Goal: Transaction & Acquisition: Purchase product/service

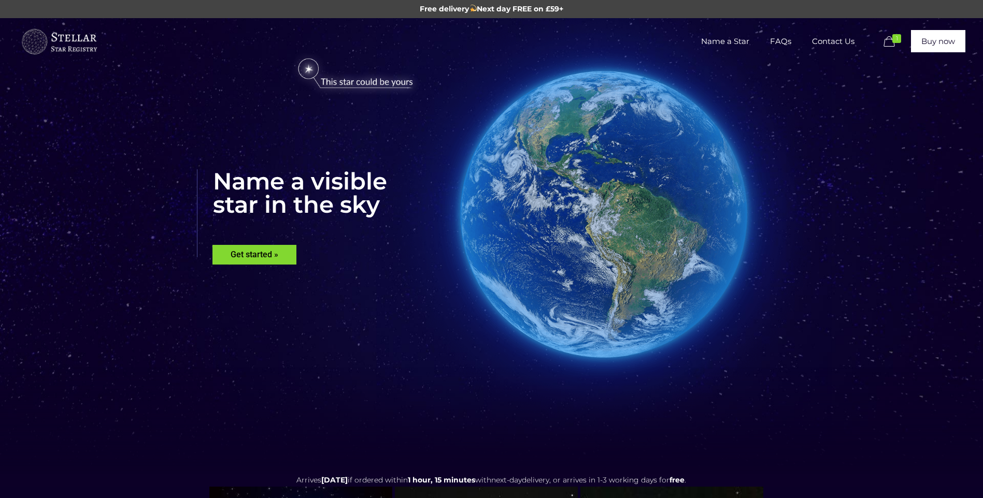
click at [890, 39] on icon at bounding box center [889, 42] width 16 height 14
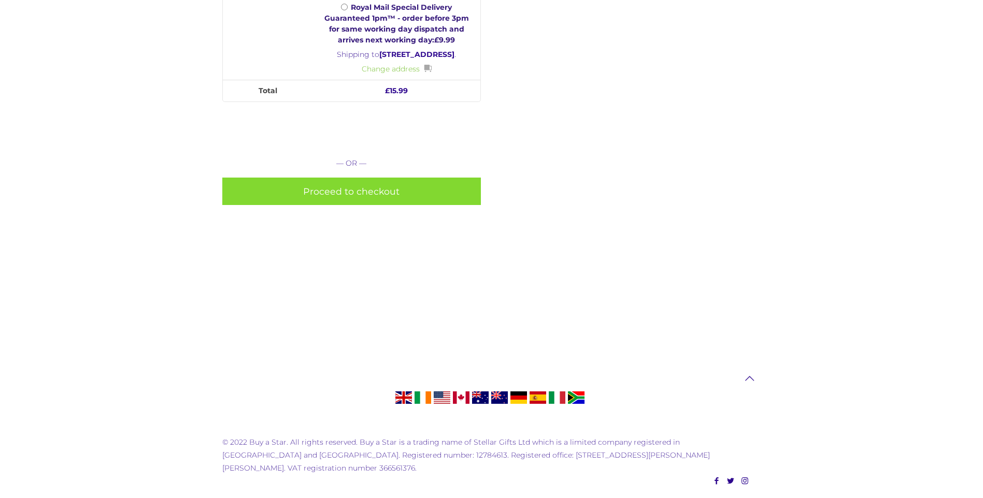
scroll to position [541, 0]
click at [372, 192] on link "Proceed to checkout" at bounding box center [351, 191] width 259 height 27
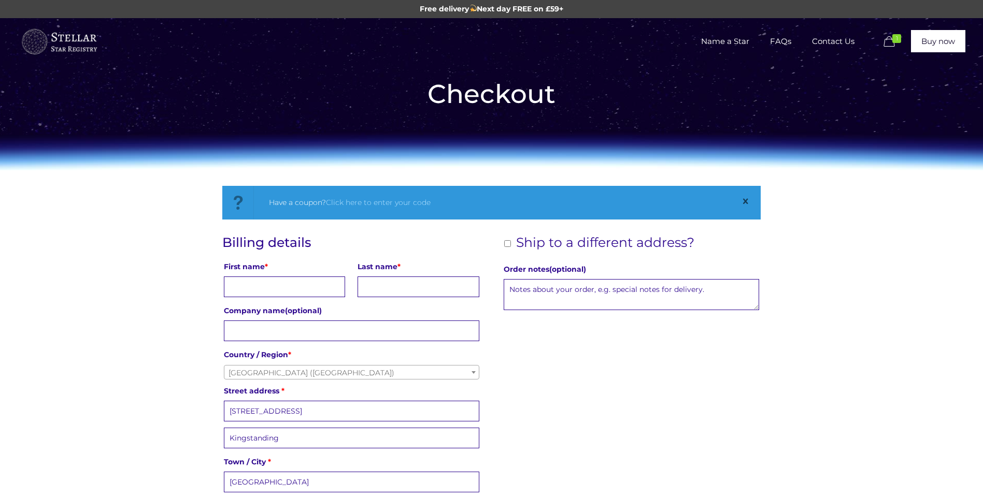
click at [300, 287] on input "First name *" at bounding box center [284, 287] width 121 height 21
type input "Andrew"
type input "Jones"
type input "+447931485087"
type input "andrew.jones@dignityuk.co.uk"
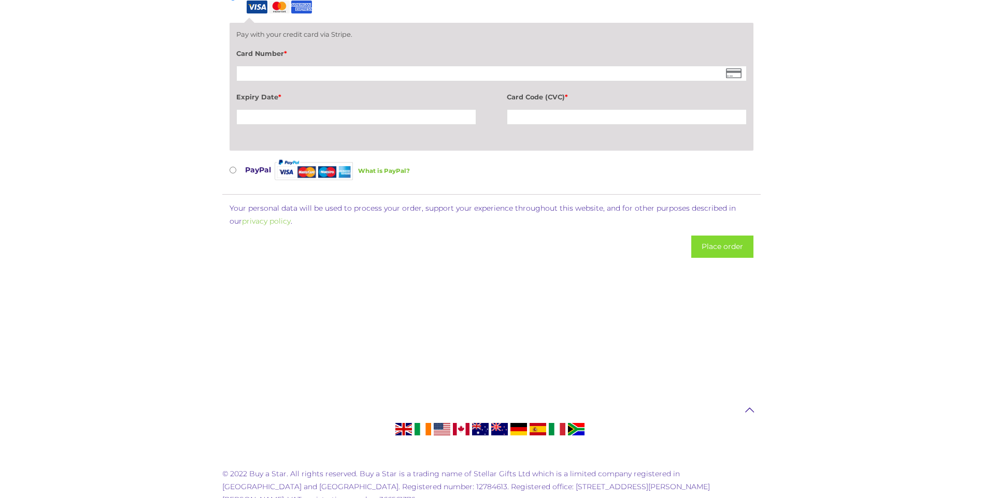
scroll to position [1036, 0]
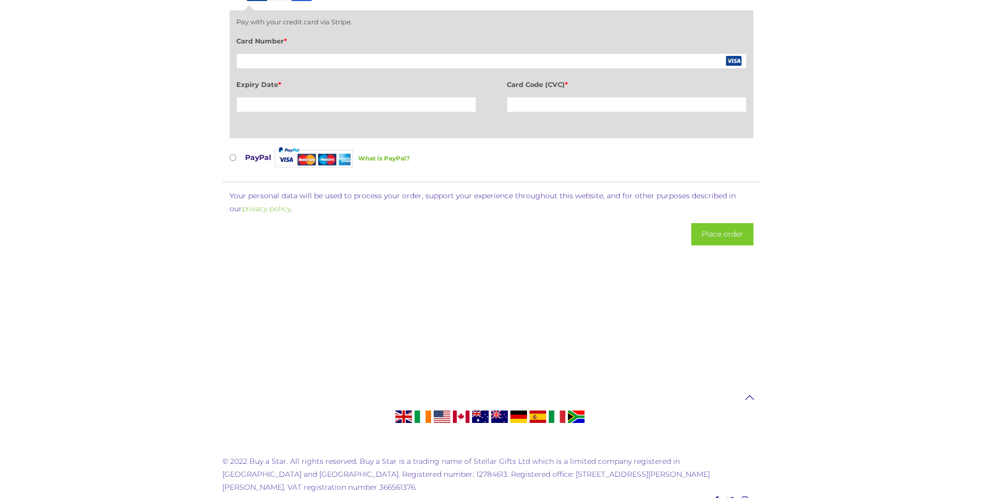
click at [711, 237] on button "Place order" at bounding box center [722, 234] width 62 height 22
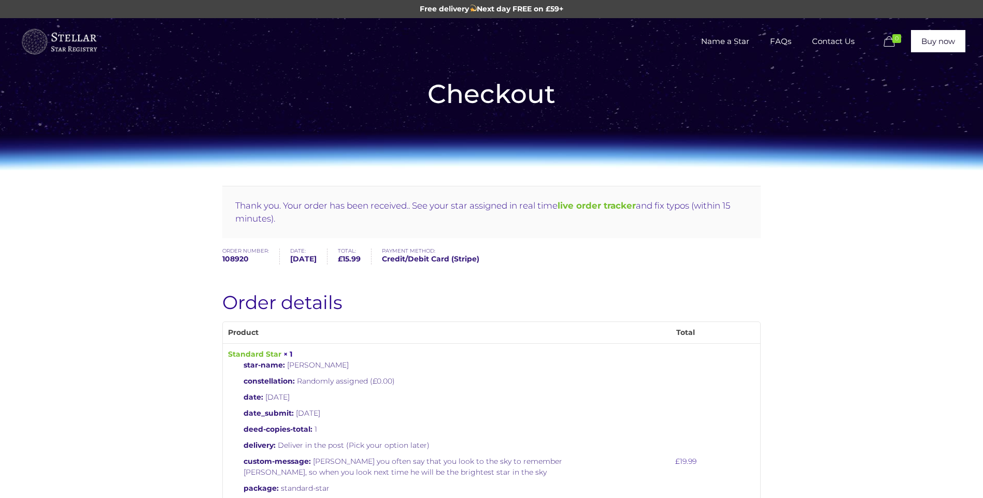
scroll to position [52, 0]
